Goal: Task Accomplishment & Management: Manage account settings

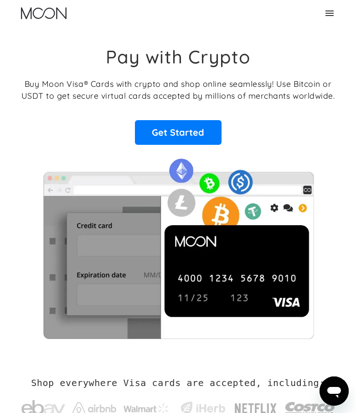
click at [337, 13] on div "Home FAQ Careers For Business About Us Log In Sign Up Home FAQ For Business Car…" at bounding box center [178, 13] width 329 height 26
click at [329, 15] on icon at bounding box center [330, 12] width 8 height 5
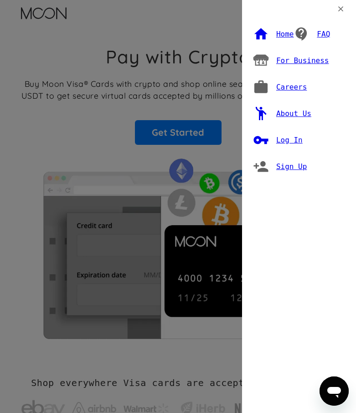
click at [282, 136] on div "Log In" at bounding box center [290, 140] width 26 height 9
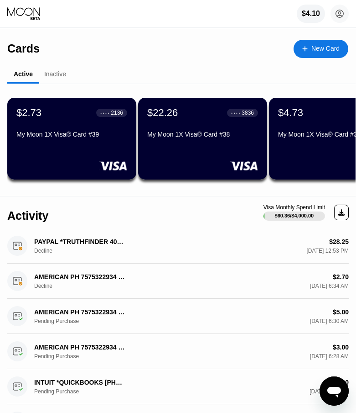
click at [216, 153] on div "$22.26 ● ● ● ● 3836 My Moon 1X Visa® Card #38" at bounding box center [202, 139] width 129 height 82
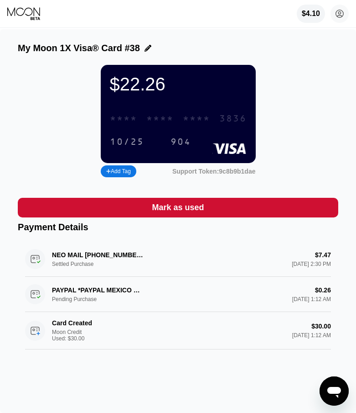
click at [189, 122] on div "* * * *" at bounding box center [196, 119] width 27 height 10
